Goal: Transaction & Acquisition: Purchase product/service

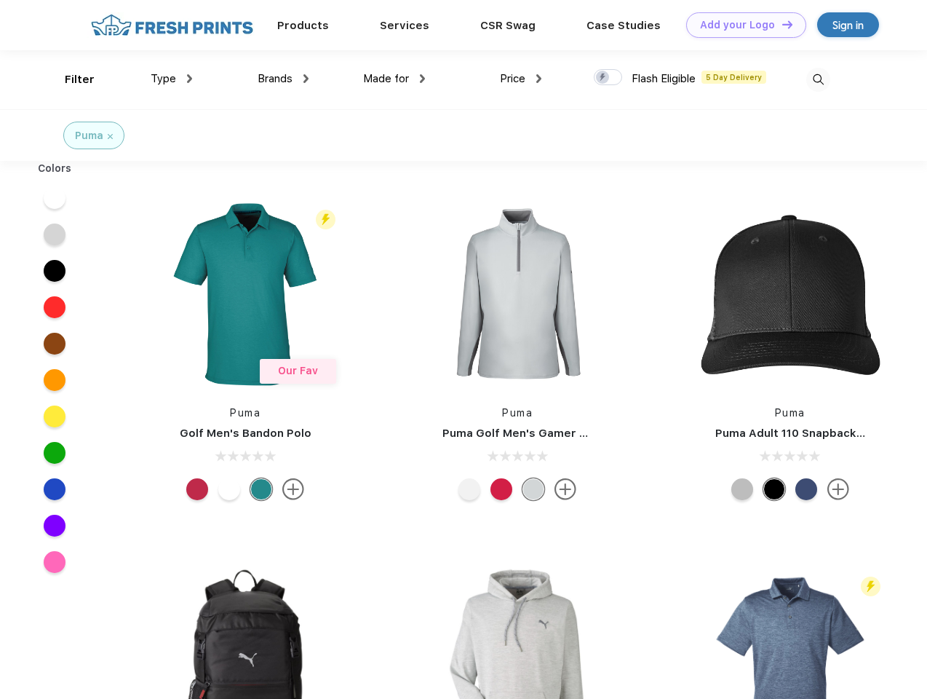
click at [741, 25] on link "Add your Logo Design Tool" at bounding box center [746, 24] width 120 height 25
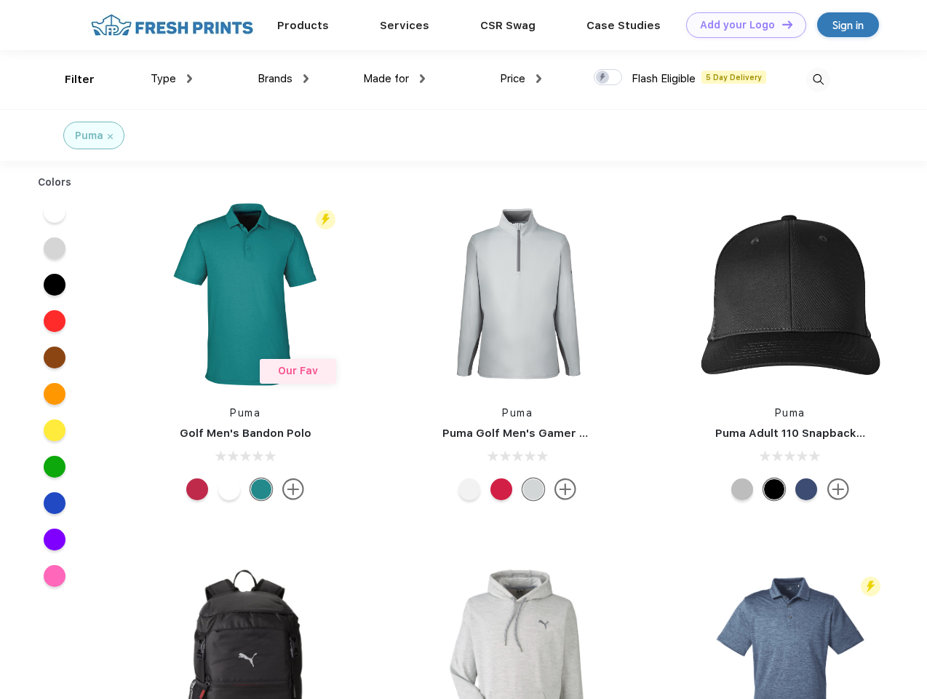
click at [0, 0] on div "Design Tool" at bounding box center [0, 0] width 0 height 0
click at [781, 24] on link "Add your Logo Design Tool" at bounding box center [746, 24] width 120 height 25
click at [70, 79] on div "Filter" at bounding box center [80, 79] width 30 height 17
click at [172, 79] on span "Type" at bounding box center [163, 78] width 25 height 13
click at [283, 79] on span "Brands" at bounding box center [275, 78] width 35 height 13
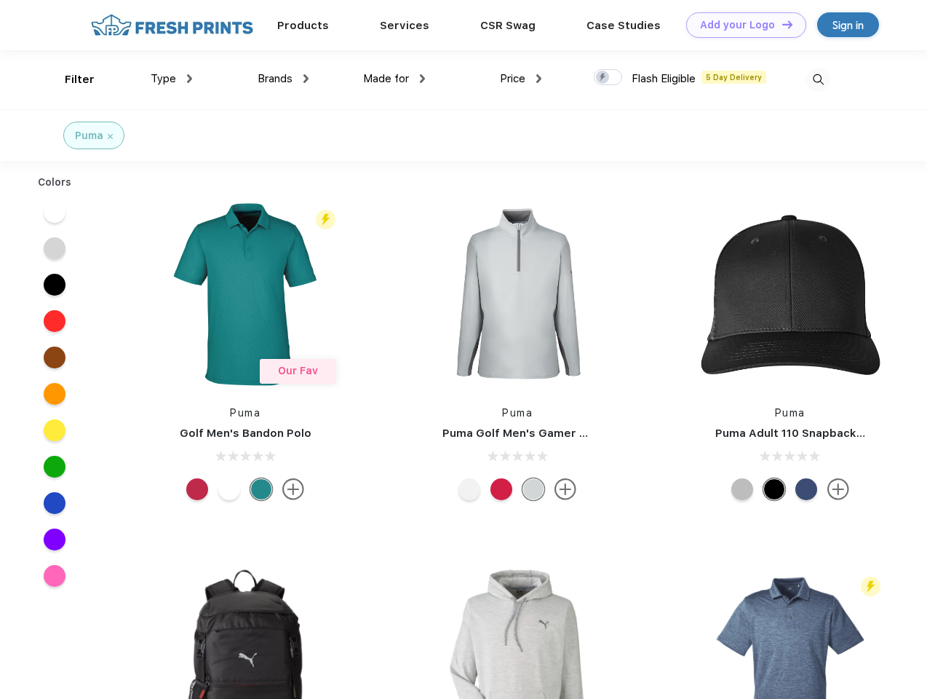
click at [394, 79] on span "Made for" at bounding box center [386, 78] width 46 height 13
click at [521, 79] on span "Price" at bounding box center [512, 78] width 25 height 13
click at [608, 78] on div at bounding box center [608, 77] width 28 height 16
click at [603, 78] on input "checkbox" at bounding box center [598, 72] width 9 height 9
click at [818, 79] on img at bounding box center [818, 80] width 24 height 24
